Goal: Check status

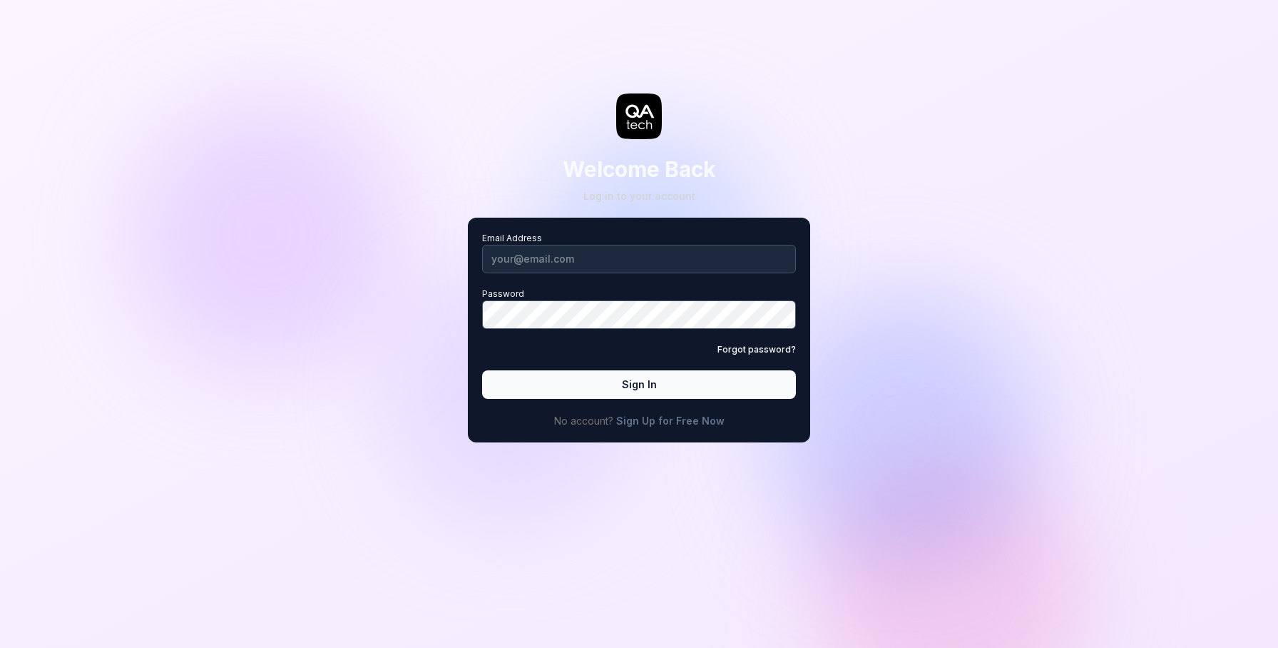
click at [929, 300] on div "Welcome Back Log in to your account Email Address Password Forgot password? Sig…" at bounding box center [639, 324] width 1278 height 648
click at [696, 255] on input "Email Address" at bounding box center [639, 259] width 314 height 29
type input "[EMAIL_ADDRESS][DOMAIN_NAME]"
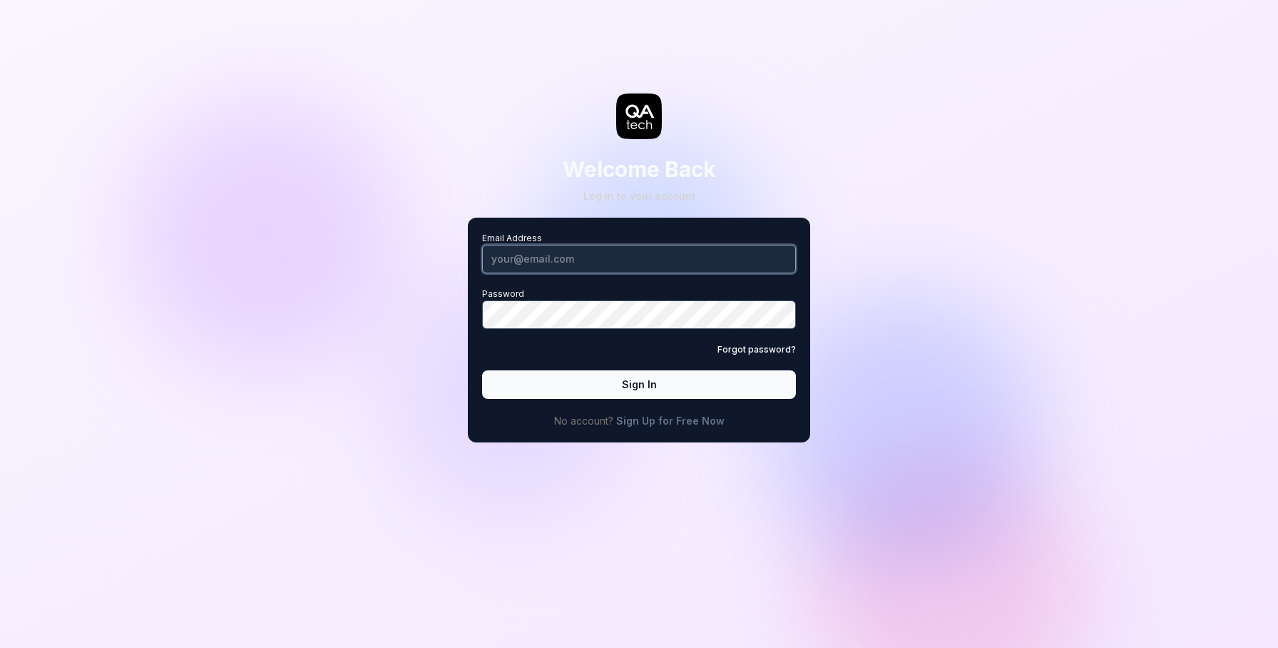
type input "[EMAIL_ADDRESS][DOMAIN_NAME]"
click at [573, 380] on button "Sign In" at bounding box center [639, 384] width 314 height 29
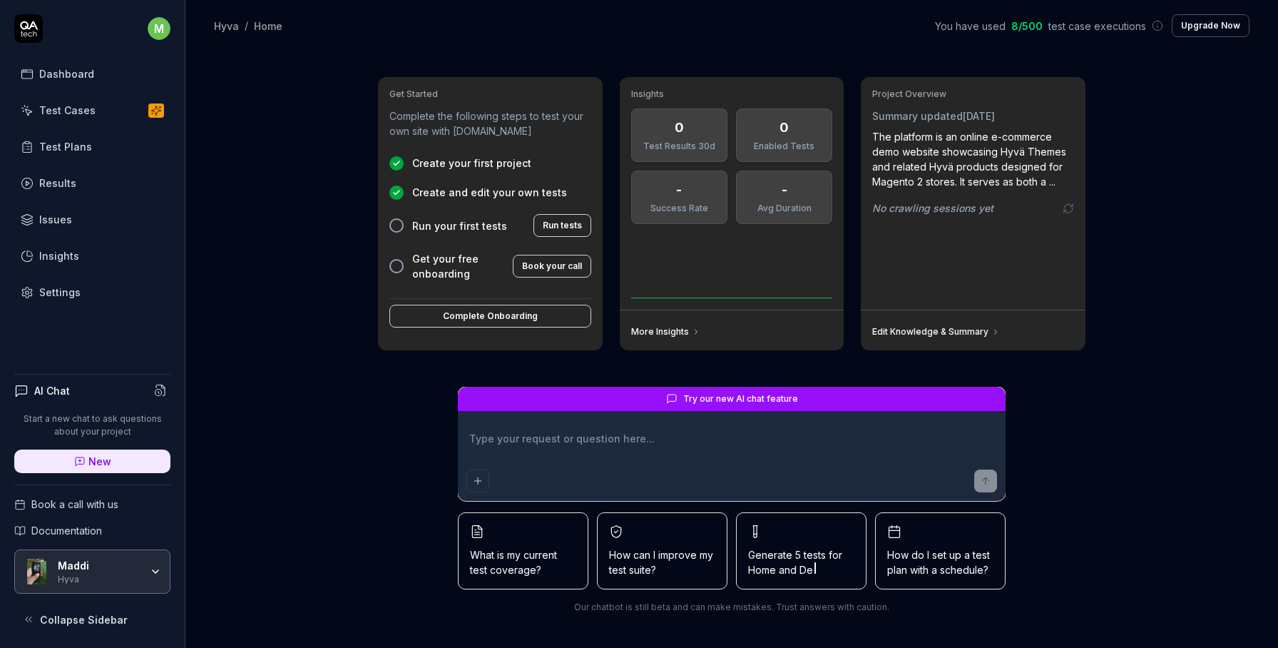
click at [340, 414] on div "Get Started Complete the following steps to test your own site with [DOMAIN_NAM…" at bounding box center [731, 349] width 1093 height 596
click at [74, 183] on link "Results" at bounding box center [92, 183] width 156 height 28
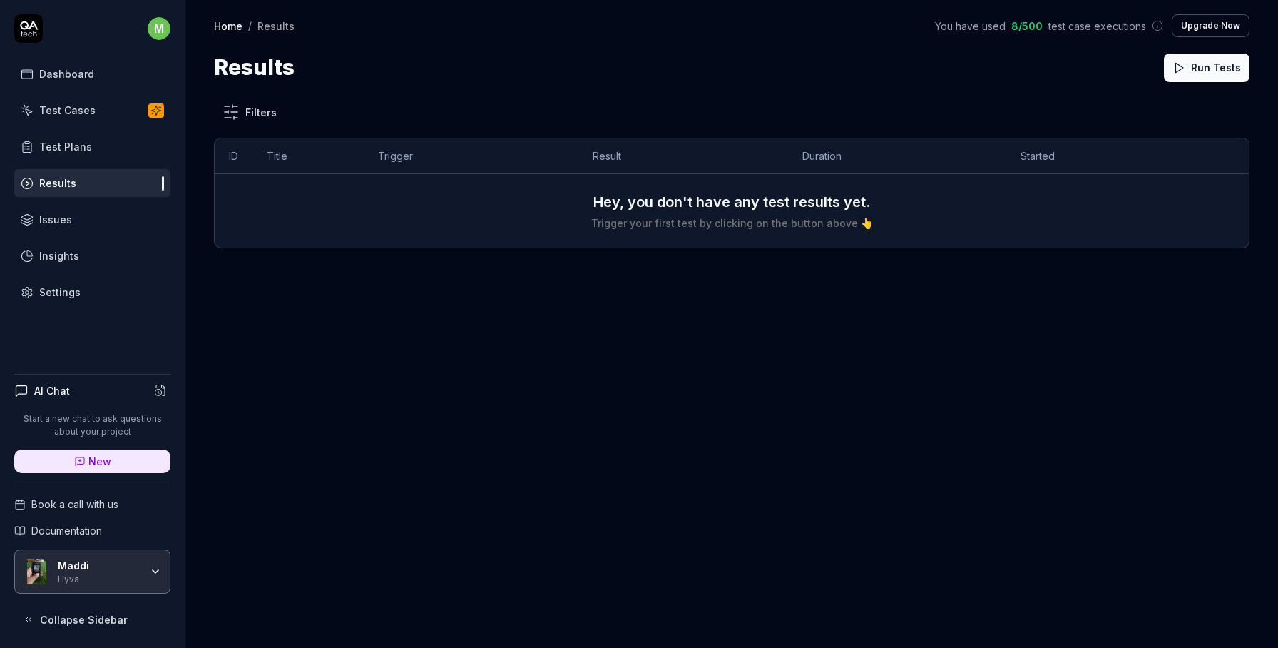
click at [147, 576] on div "[PERSON_NAME]" at bounding box center [104, 571] width 92 height 24
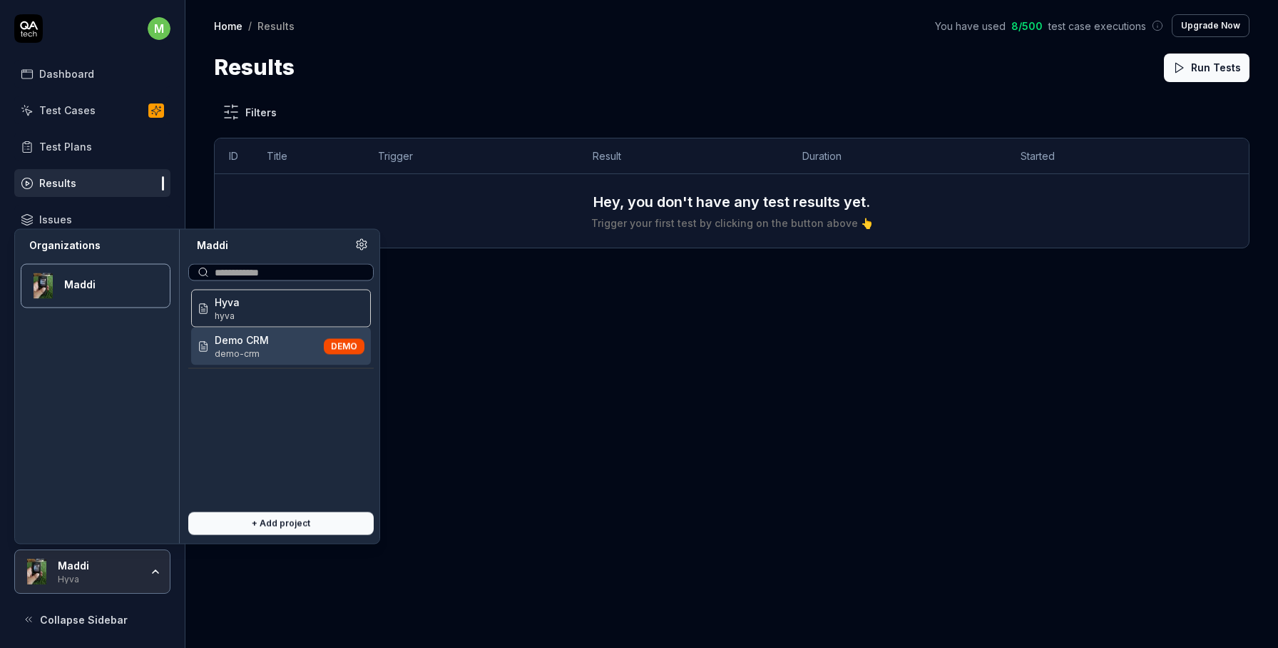
click at [250, 347] on span "demo-crm" at bounding box center [242, 353] width 54 height 13
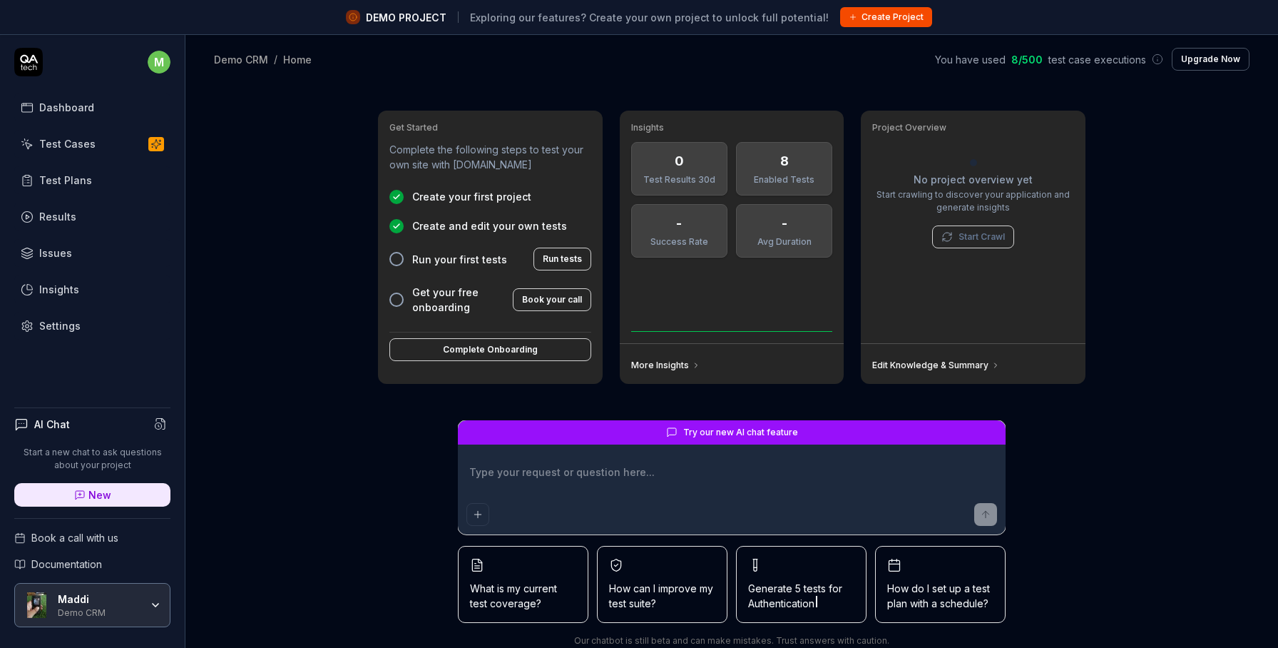
type textarea "*"
click at [91, 205] on link "Results" at bounding box center [92, 217] width 156 height 28
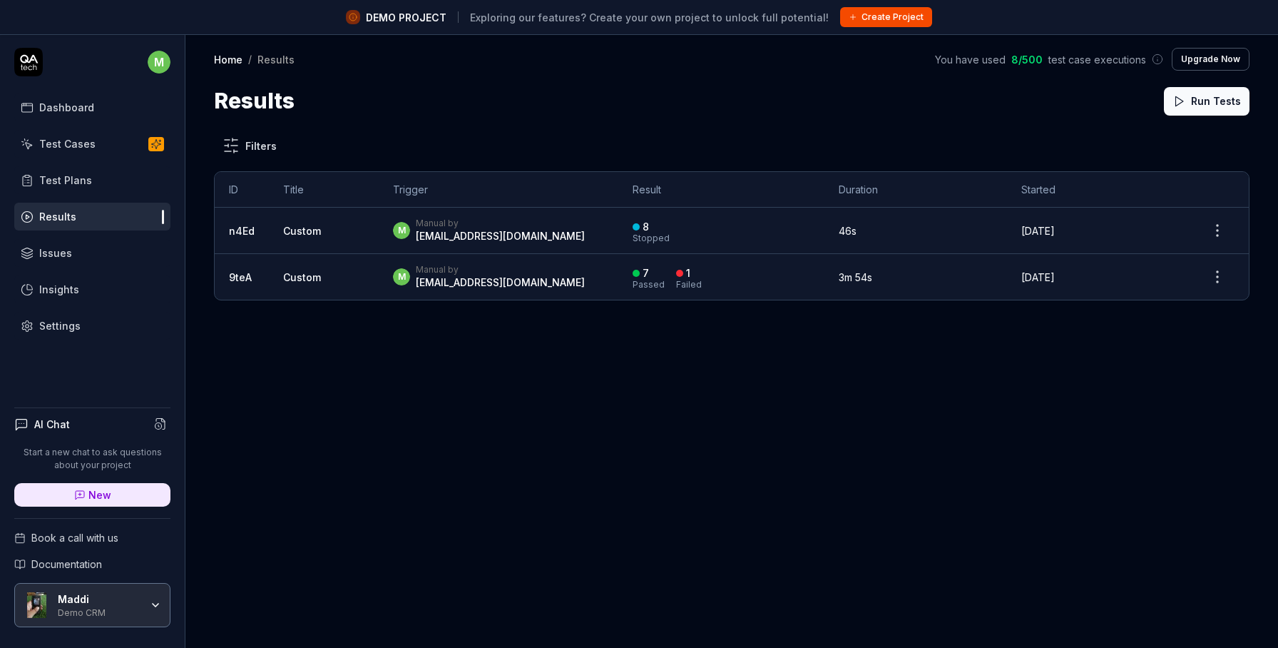
click at [338, 278] on td "Custom" at bounding box center [324, 277] width 110 height 46
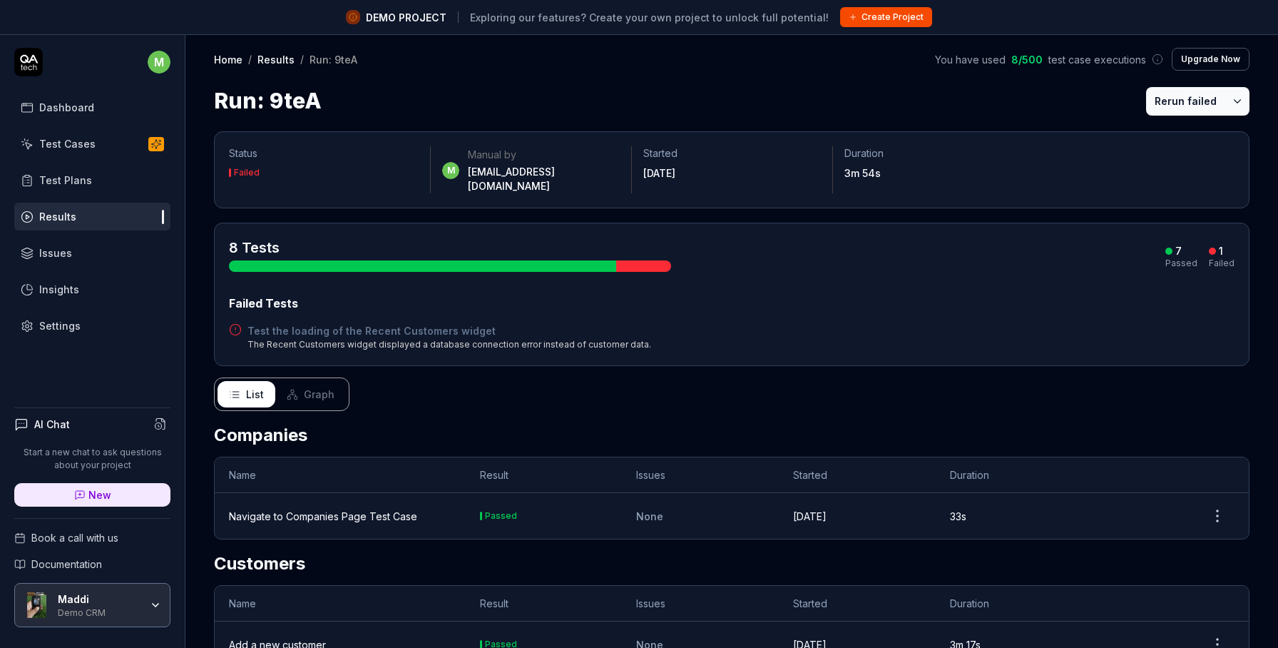
click at [847, 175] on time "3m 54s" at bounding box center [863, 173] width 36 height 12
drag, startPoint x: 847, startPoint y: 175, endPoint x: 872, endPoint y: 175, distance: 25.0
click at [872, 175] on time "3m 54s" at bounding box center [863, 173] width 36 height 12
copy time "3m 54s"
click at [847, 173] on time "3m 54s" at bounding box center [863, 173] width 36 height 12
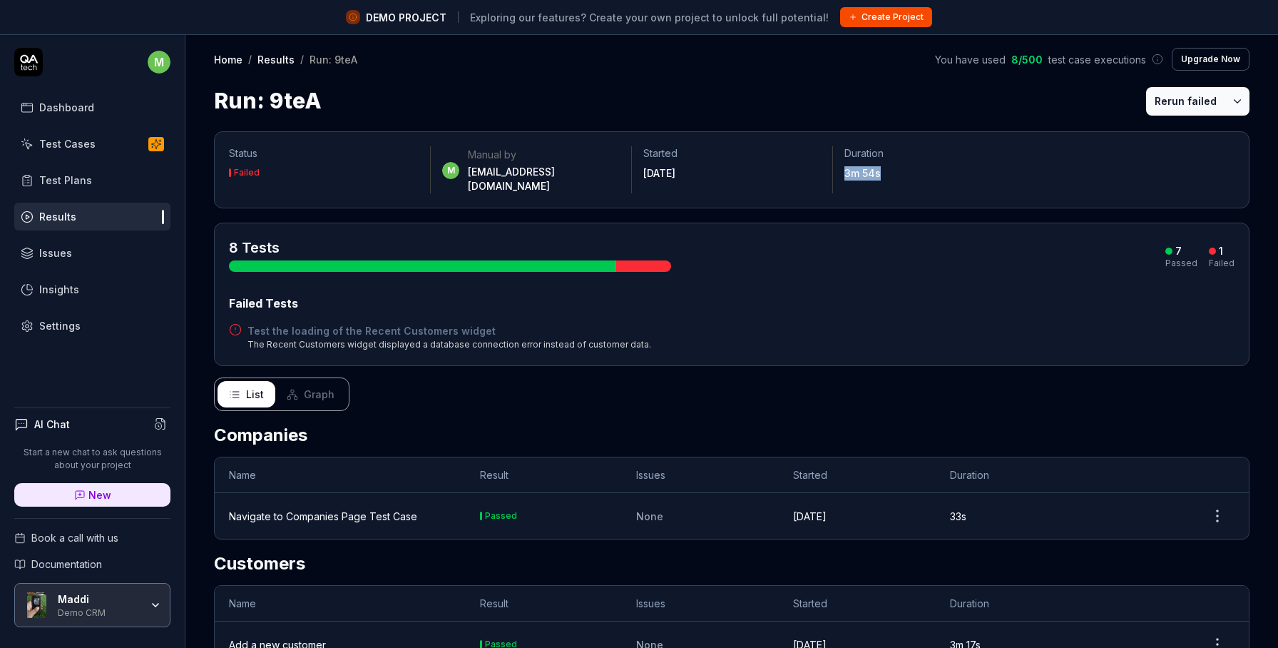
drag, startPoint x: 847, startPoint y: 173, endPoint x: 880, endPoint y: 173, distance: 33.5
click at [880, 173] on div "3m 54s" at bounding box center [934, 173] width 178 height 14
click at [658, 148] on p "Started" at bounding box center [732, 153] width 178 height 14
copy p "Started"
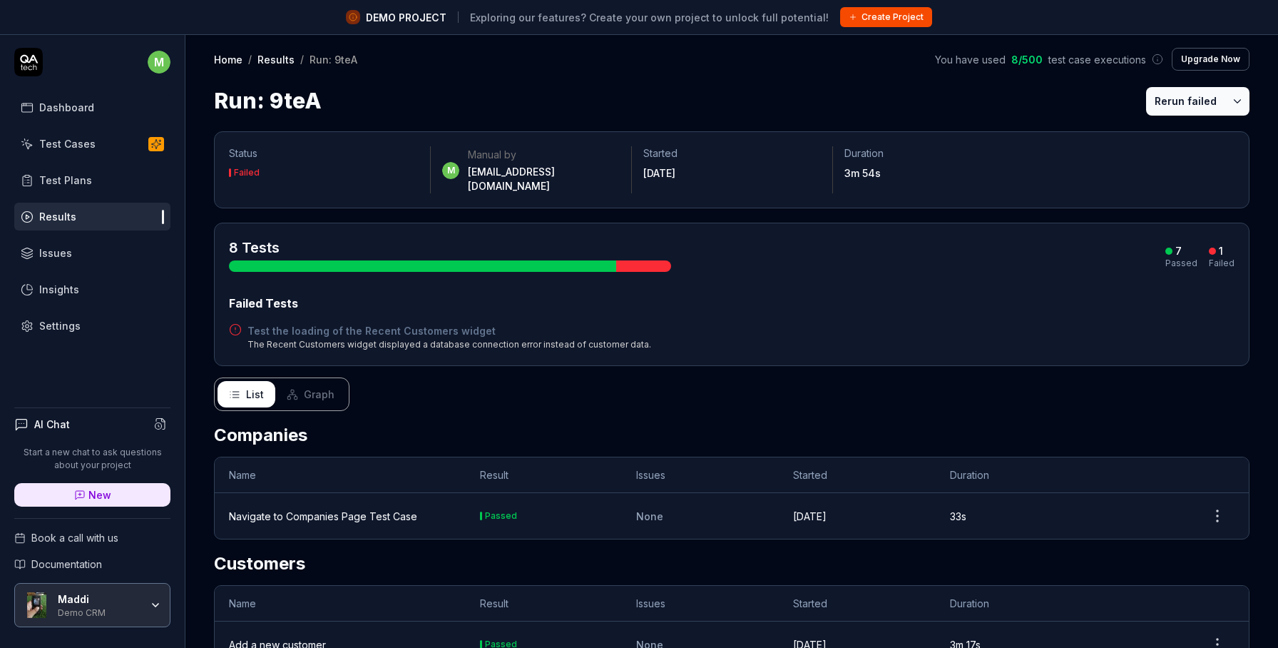
click at [246, 156] on p "Status" at bounding box center [324, 153] width 190 height 14
drag, startPoint x: 246, startPoint y: 156, endPoint x: 246, endPoint y: 174, distance: 17.8
click at [246, 175] on div "Status Failed" at bounding box center [329, 163] width 201 height 34
click at [246, 174] on div "Failed" at bounding box center [247, 172] width 26 height 9
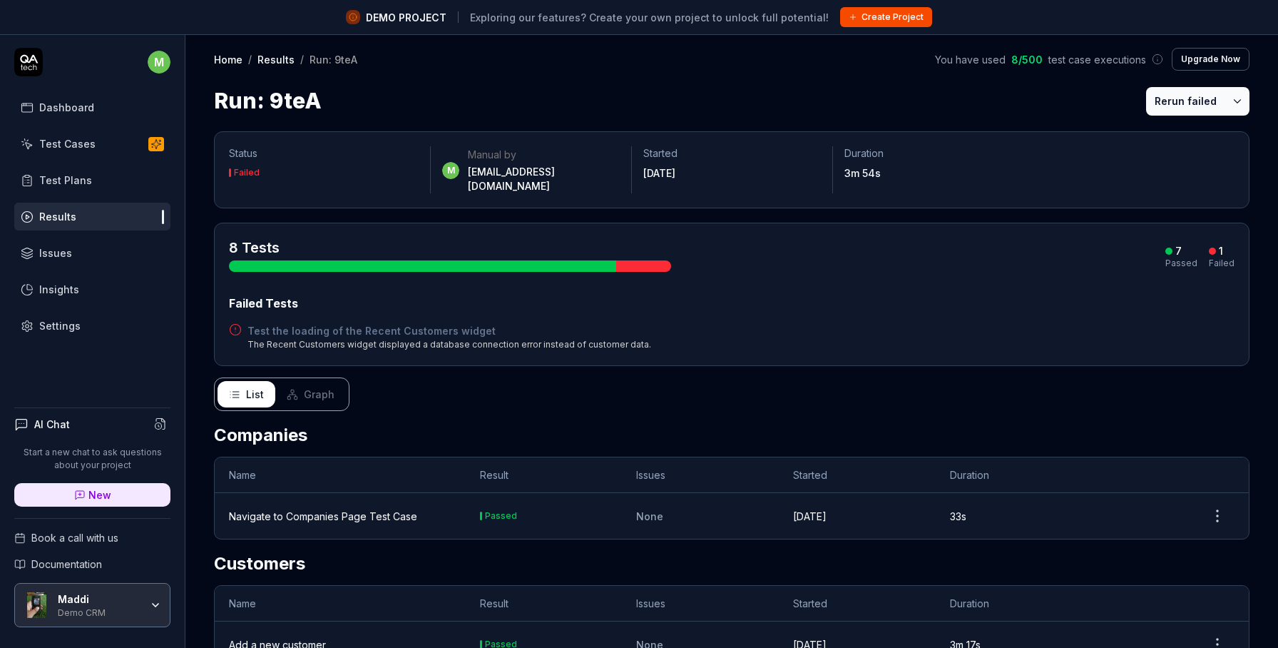
click at [240, 153] on p "Status" at bounding box center [324, 153] width 190 height 14
copy p "Status"
click at [411, 192] on div "Status Failed m Manual by [EMAIL_ADDRESS][DOMAIN_NAME] Started [DATE] Duration …" at bounding box center [732, 169] width 1036 height 77
